Goal: Find contact information: Find contact information

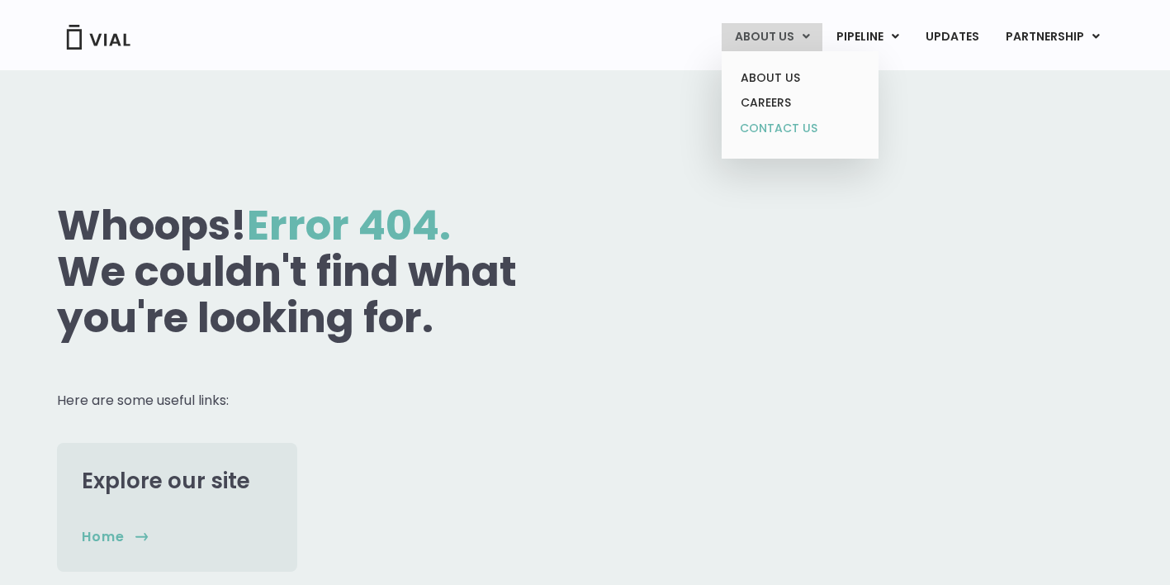
click at [794, 125] on link "CONTACT US" at bounding box center [799, 129] width 145 height 26
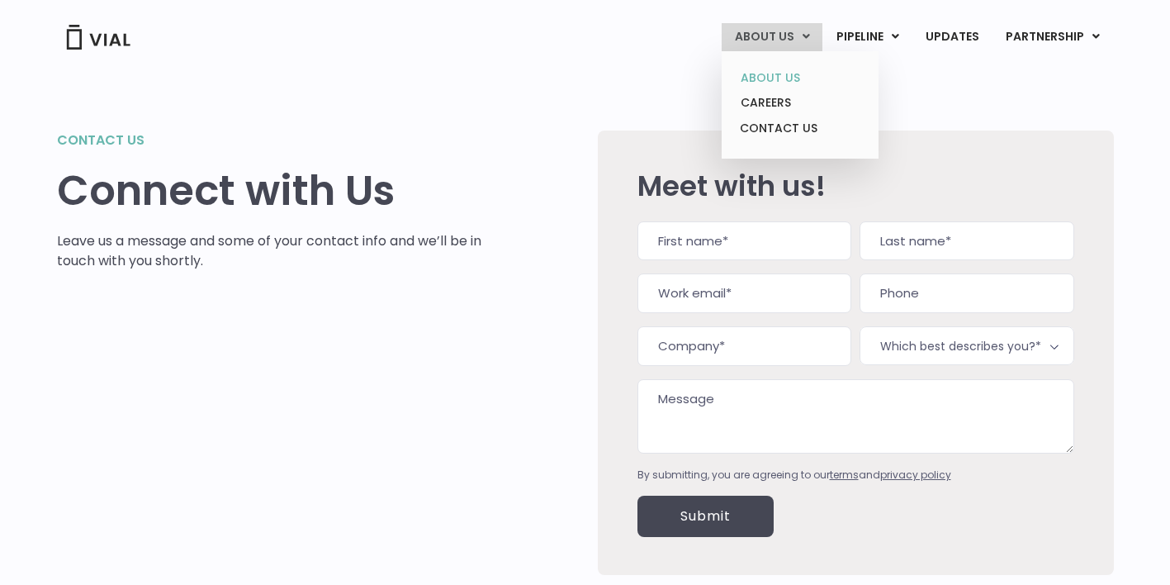
click at [778, 78] on link "ABOUT US" at bounding box center [799, 78] width 145 height 26
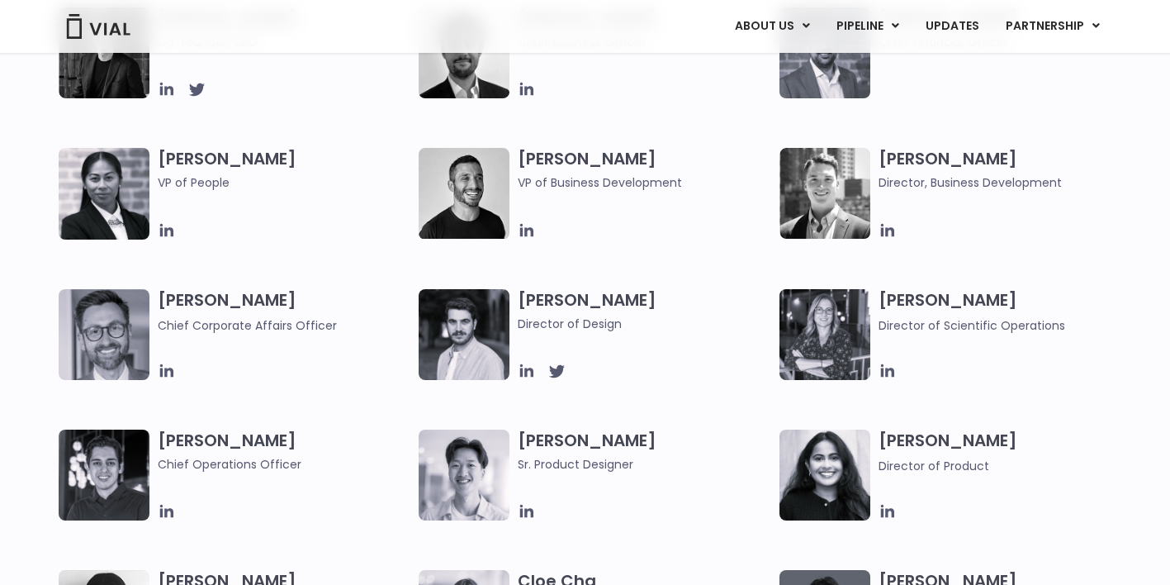
scroll to position [818, 0]
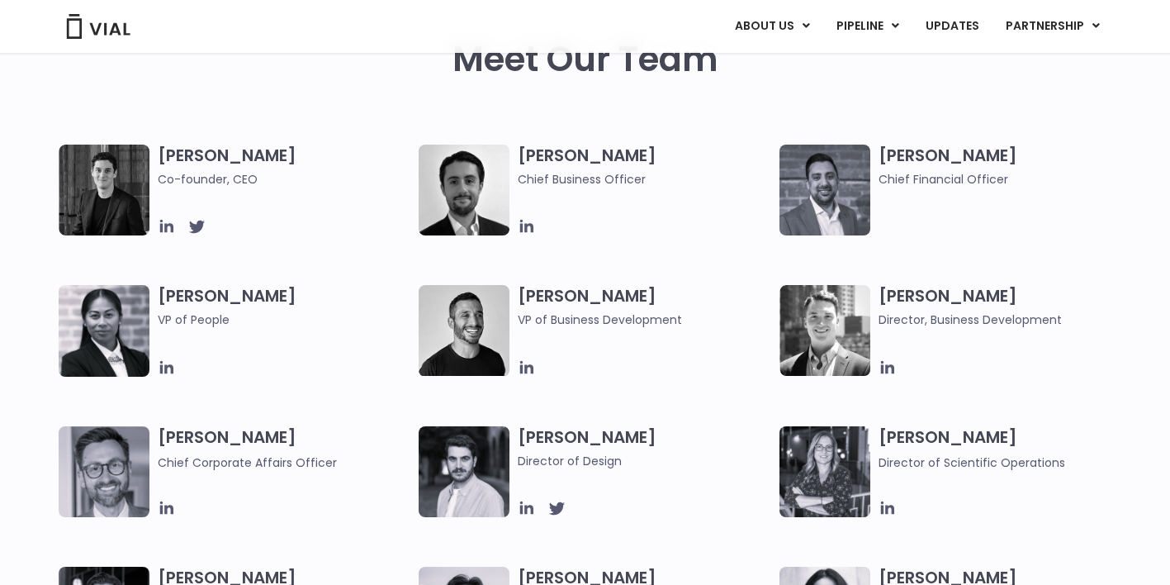
click at [542, 298] on h3 "Carlos Naranjo VP of Business Development" at bounding box center [644, 307] width 253 height 44
click at [537, 299] on h3 "Carlos Naranjo VP of Business Development" at bounding box center [644, 307] width 253 height 44
copy h3 "Carlos"
click at [608, 322] on span "VP of Business Development" at bounding box center [644, 319] width 253 height 18
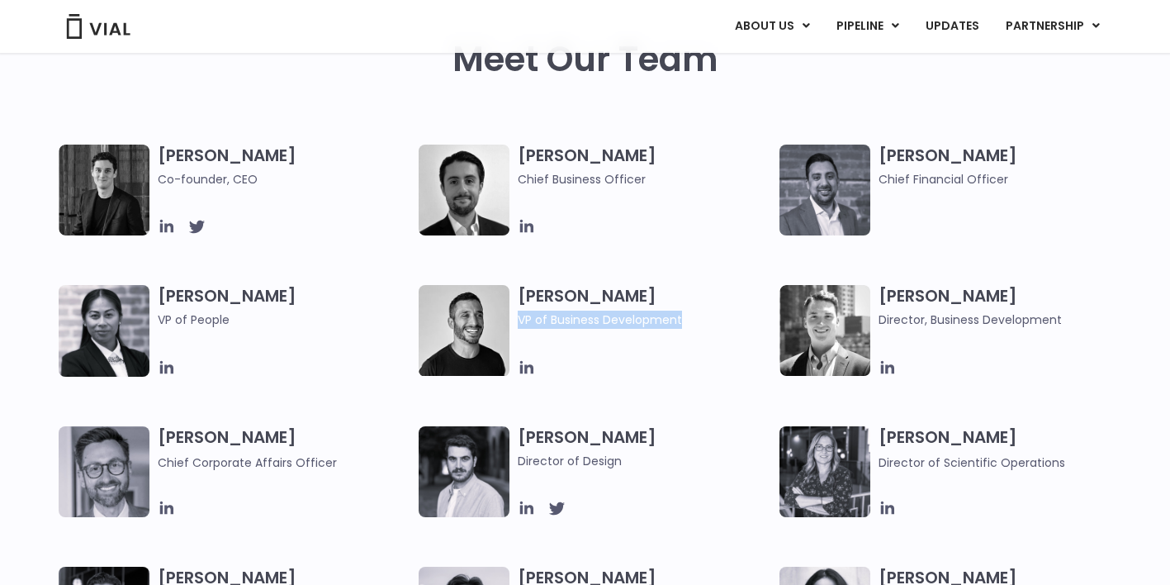
click at [608, 322] on span "VP of Business Development" at bounding box center [644, 319] width 253 height 18
copy div "VP of Business Development"
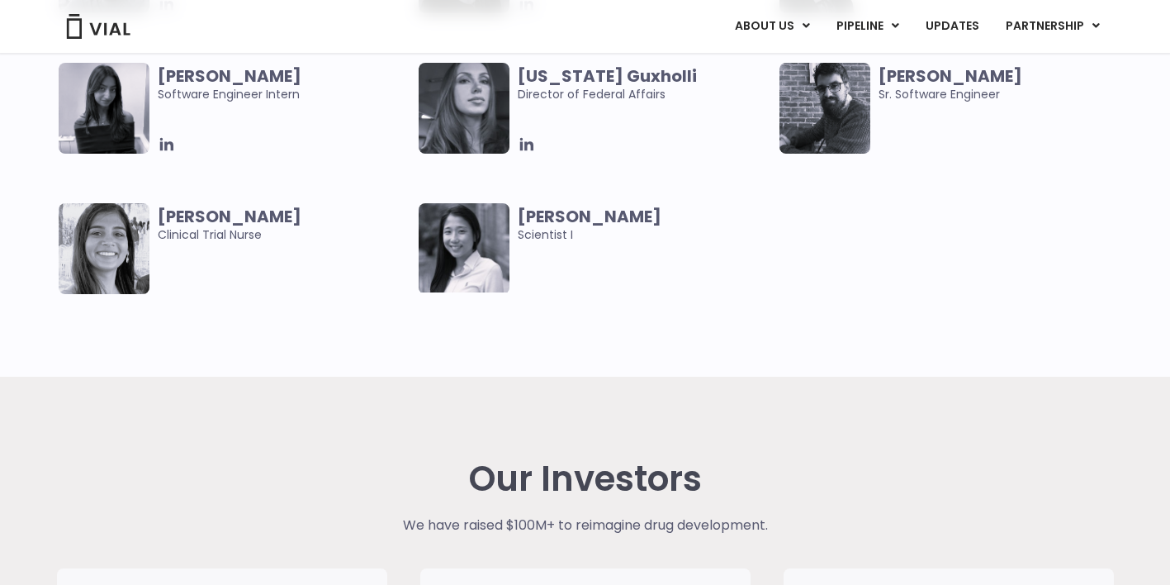
scroll to position [4396, 0]
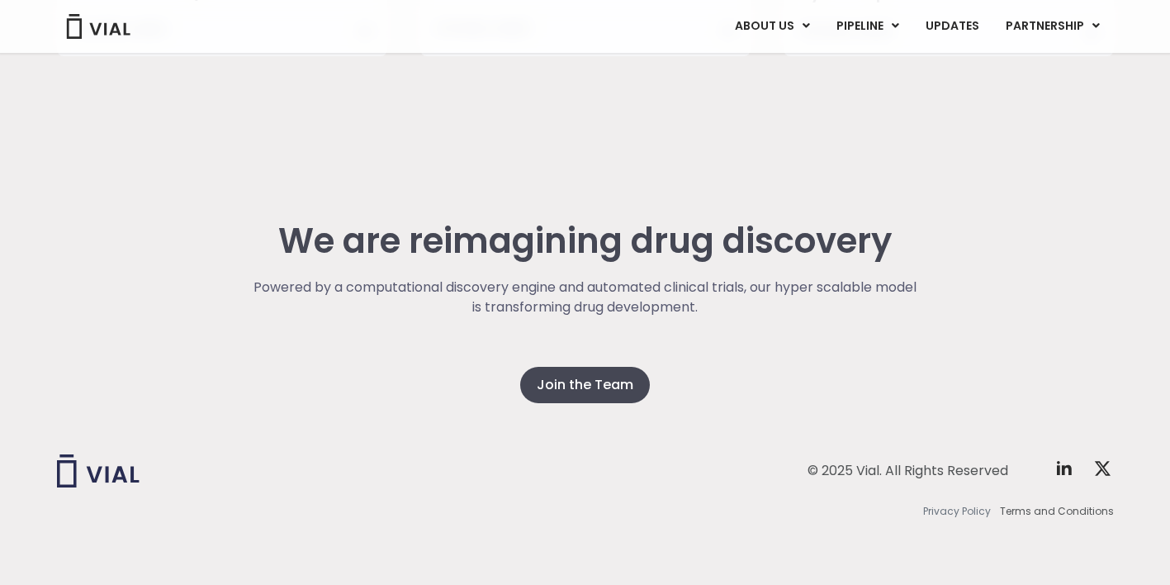
click at [958, 506] on span "Privacy Policy" at bounding box center [957, 511] width 68 height 15
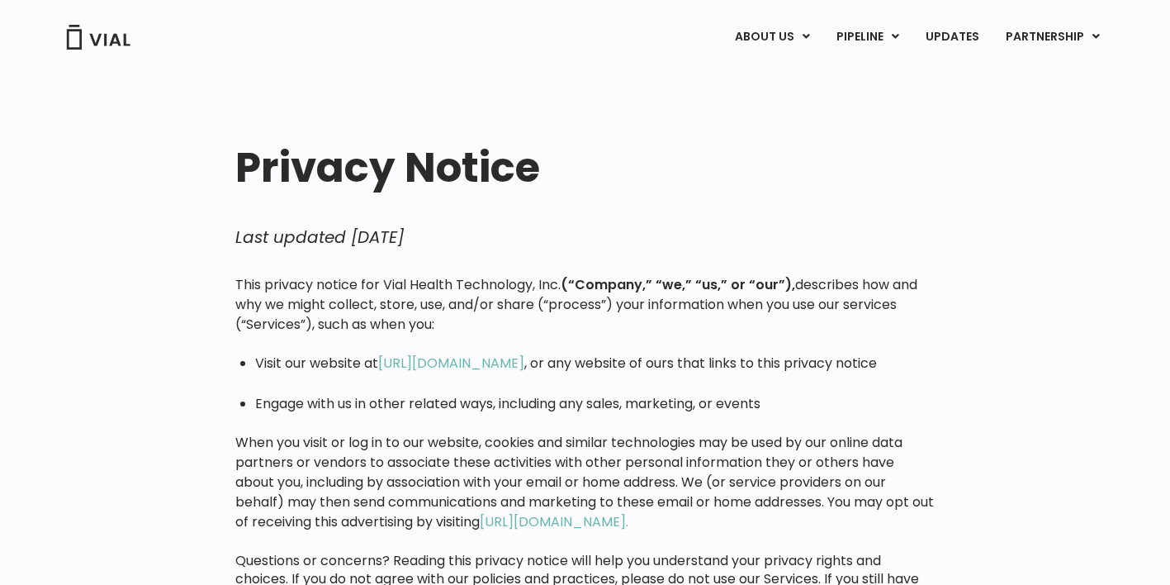
click at [399, 298] on p "This privacy notice for Vial Health Technology, Inc. (“Company,” “we,” “us,” or…" at bounding box center [584, 304] width 699 height 59
